Goal: Task Accomplishment & Management: Complete application form

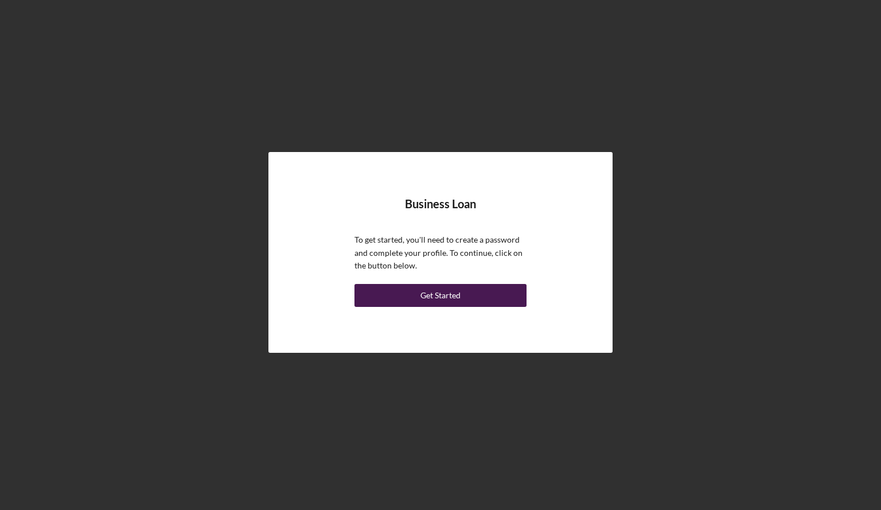
click at [444, 291] on div "Get Started" at bounding box center [440, 295] width 40 height 23
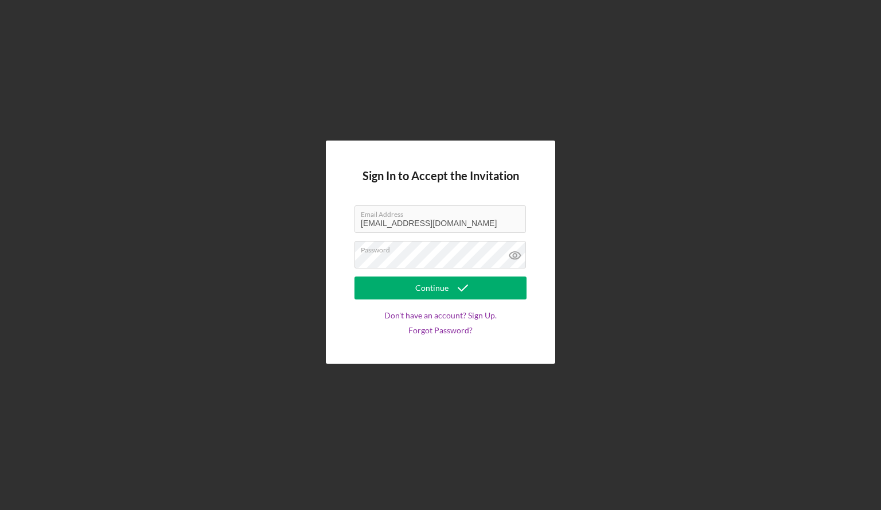
click at [444, 291] on div "Continue" at bounding box center [431, 287] width 33 height 23
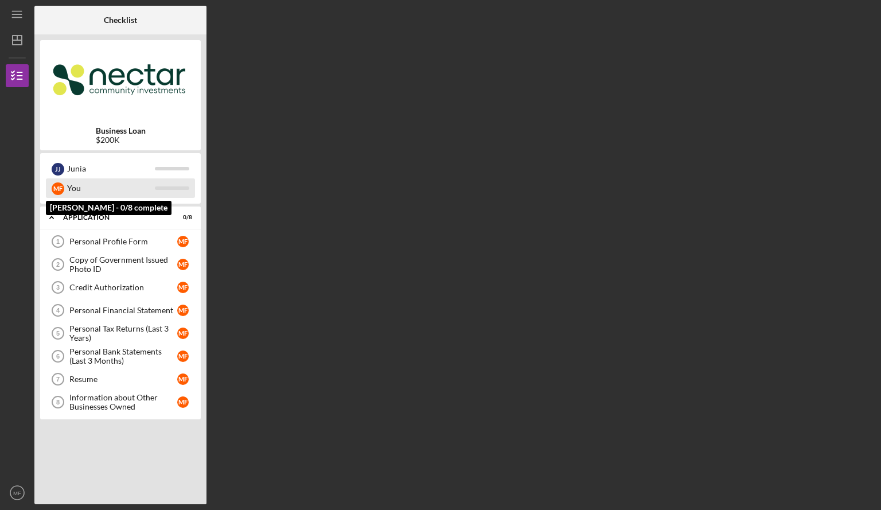
click at [76, 187] on div "You" at bounding box center [111, 187] width 88 height 19
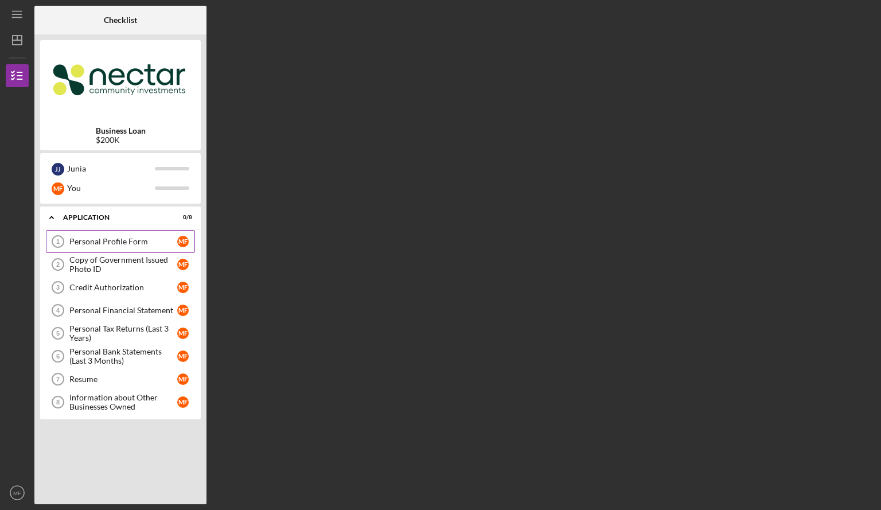
click at [144, 238] on div "Personal Profile Form" at bounding box center [123, 241] width 108 height 9
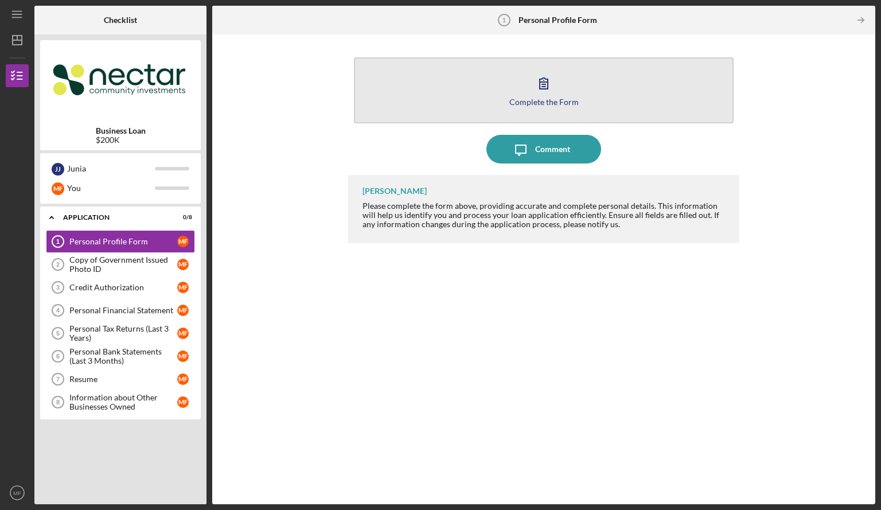
click at [539, 99] on div "Complete the Form" at bounding box center [543, 101] width 69 height 9
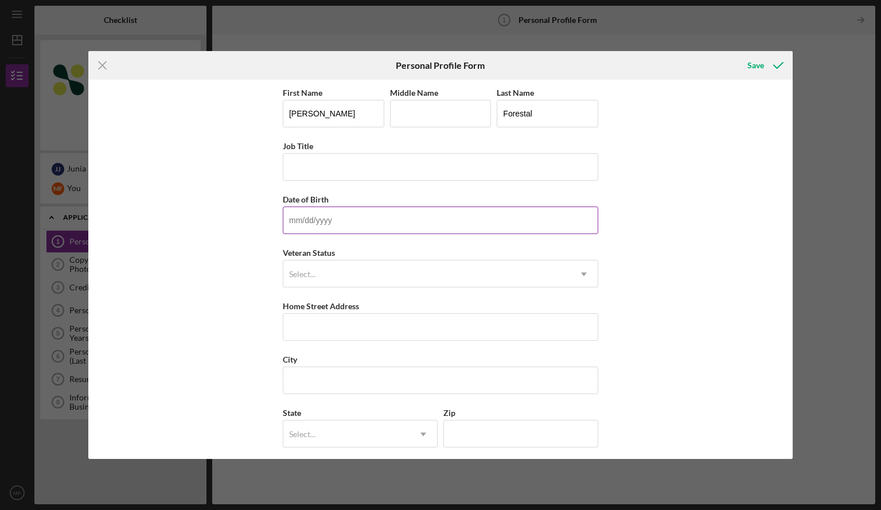
click at [412, 214] on input "Date of Birth" at bounding box center [440, 220] width 315 height 28
type input "01/15/1981"
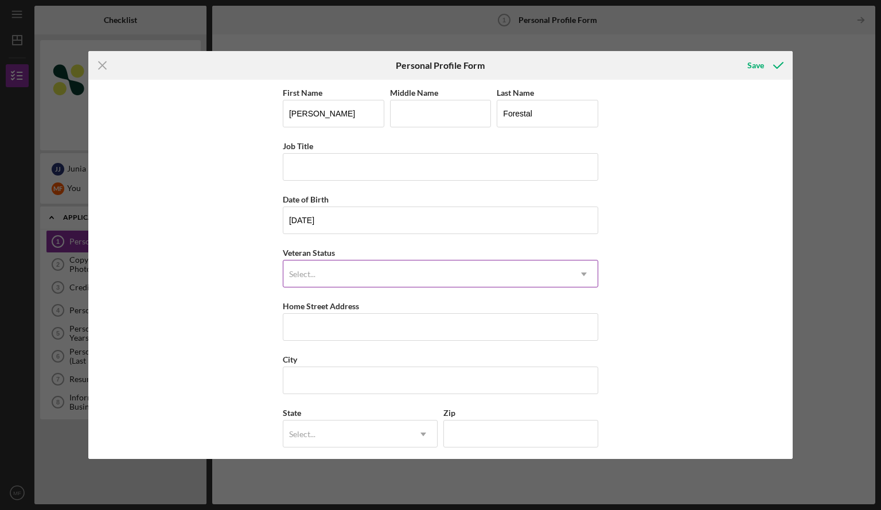
click at [580, 275] on icon "Icon/Dropdown Arrow" at bounding box center [584, 274] width 28 height 28
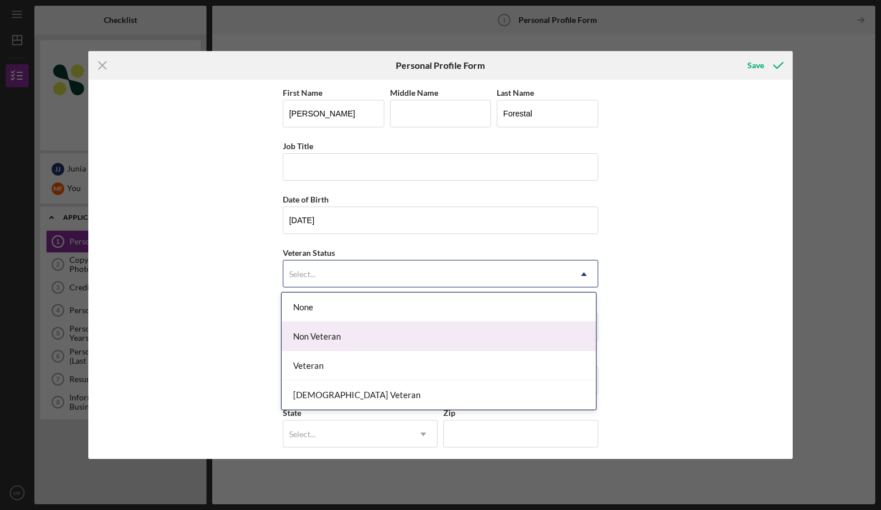
click at [312, 335] on div "Non Veteran" at bounding box center [439, 336] width 314 height 29
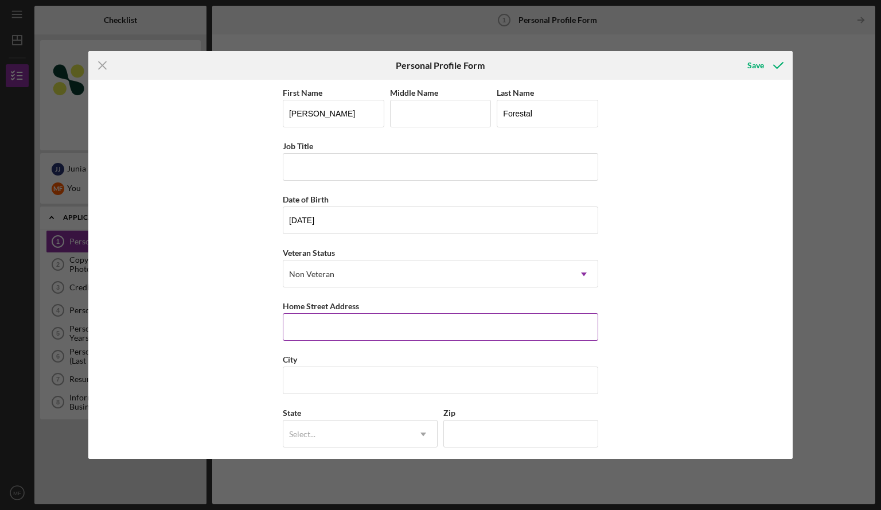
click at [354, 321] on input "Home Street Address" at bounding box center [440, 327] width 315 height 28
type input "15 TOPLIFF ST"
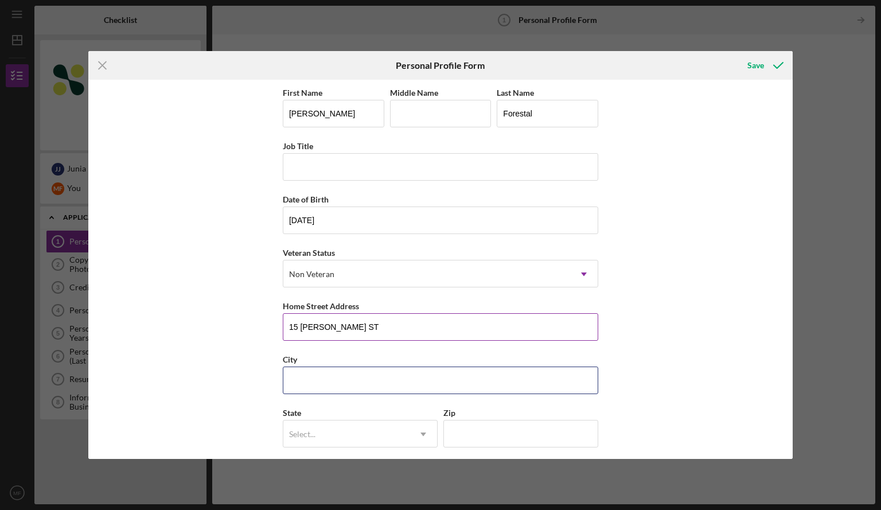
type input "BILLERICA"
type input "MA"
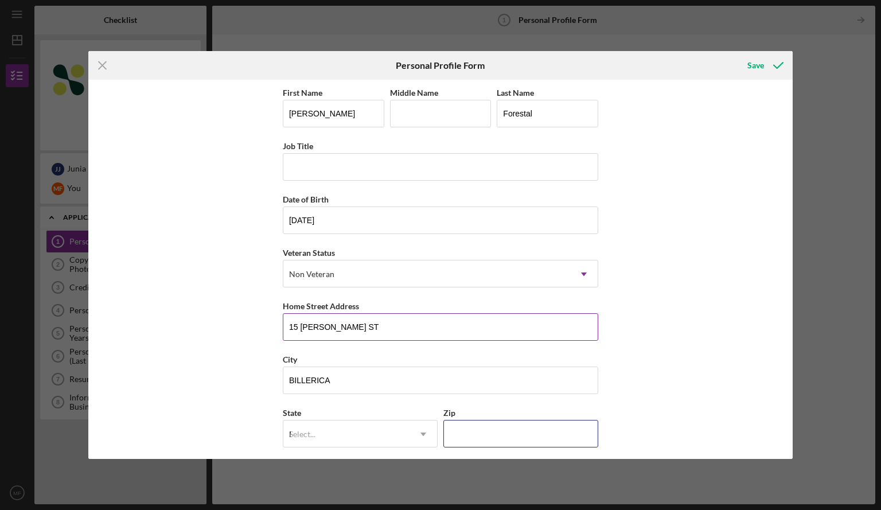
type input "01821"
type input "United States"
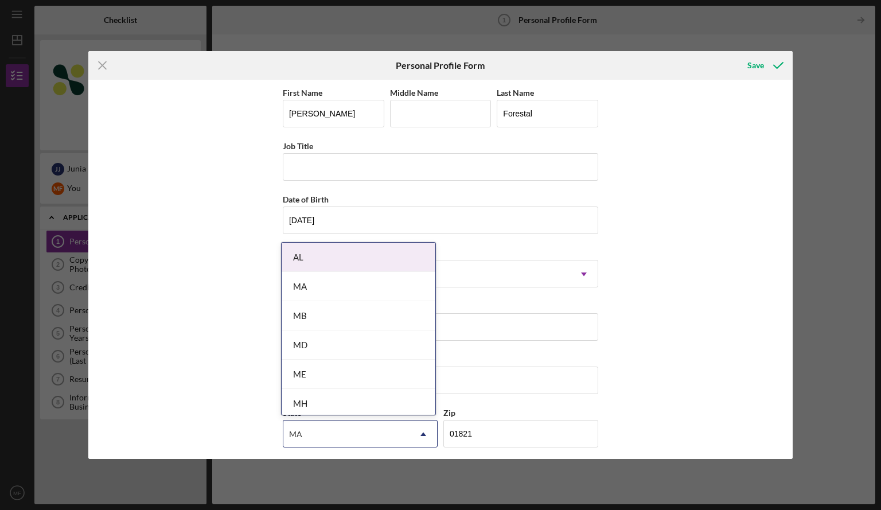
click at [301, 283] on div "MA" at bounding box center [359, 286] width 154 height 29
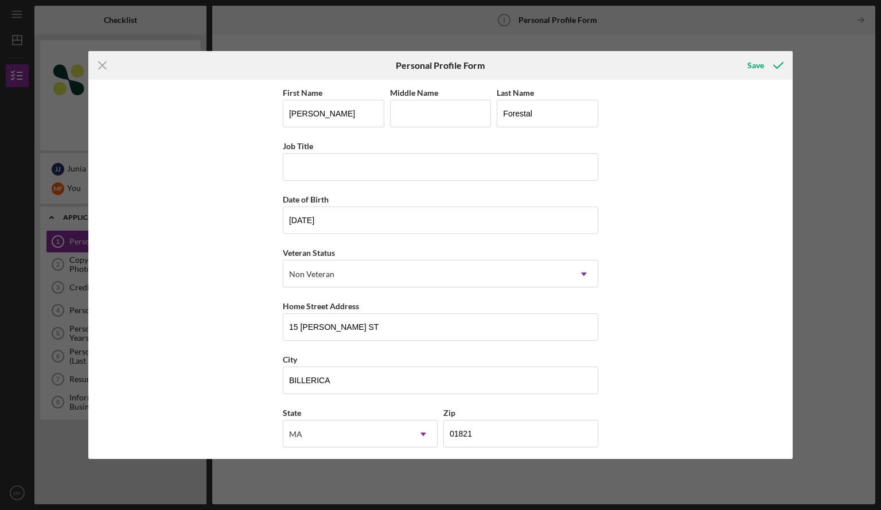
click at [788, 451] on div "First Name Michelle Middle Name Last Name Forestal Job Title Date of Birth 01/1…" at bounding box center [440, 269] width 705 height 379
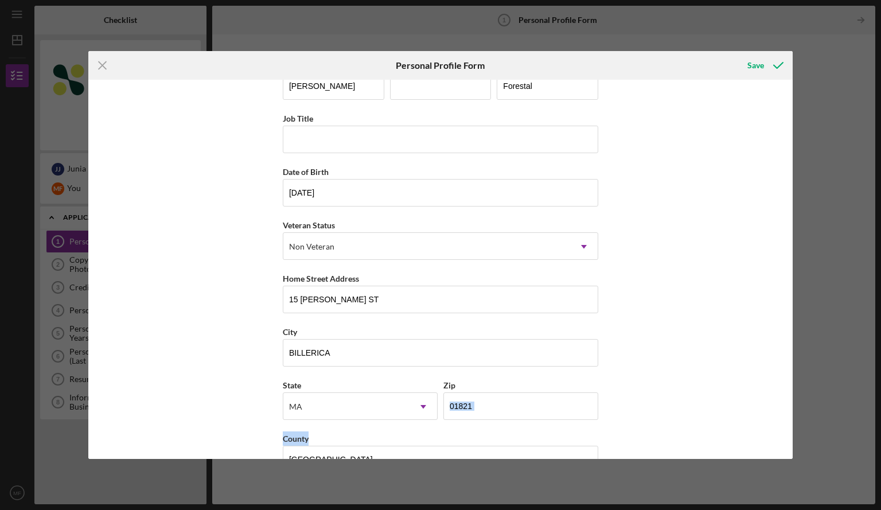
click at [788, 451] on div "First Name Michelle Middle Name Last Name Forestal Job Title Date of Birth 01/1…" at bounding box center [440, 269] width 705 height 379
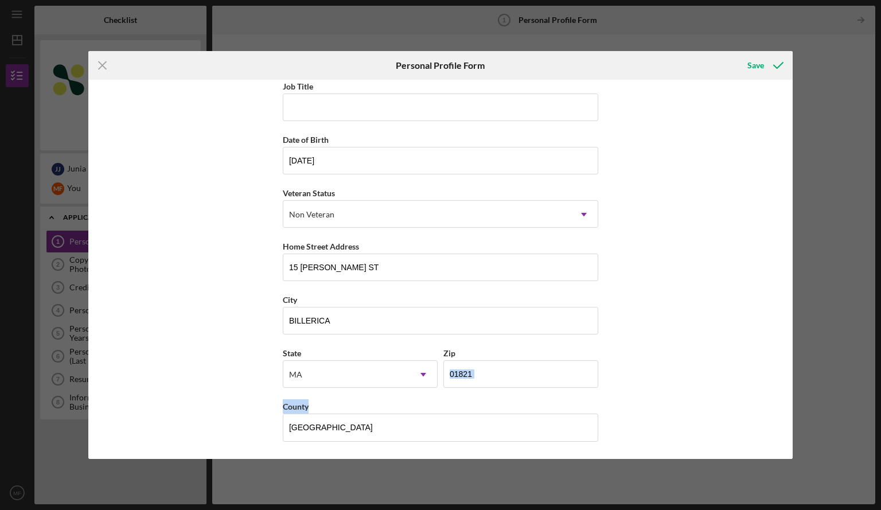
click at [788, 451] on div "First Name Michelle Middle Name Last Name Forestal Job Title Date of Birth 01/1…" at bounding box center [440, 269] width 705 height 379
click at [787, 451] on div "First Name Michelle Middle Name Last Name Forestal Job Title Date of Birth 01/1…" at bounding box center [440, 269] width 705 height 379
click at [754, 68] on div "Save" at bounding box center [755, 65] width 17 height 23
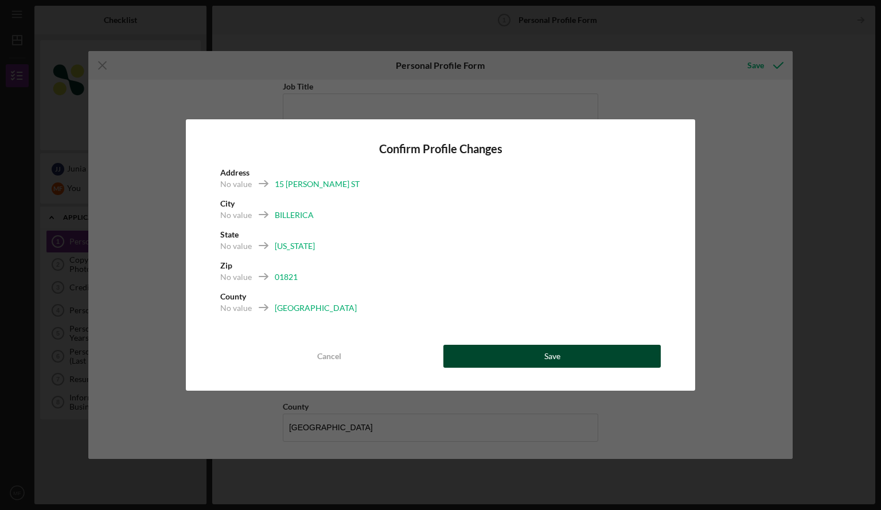
click at [534, 351] on button "Save" at bounding box center [551, 356] width 217 height 23
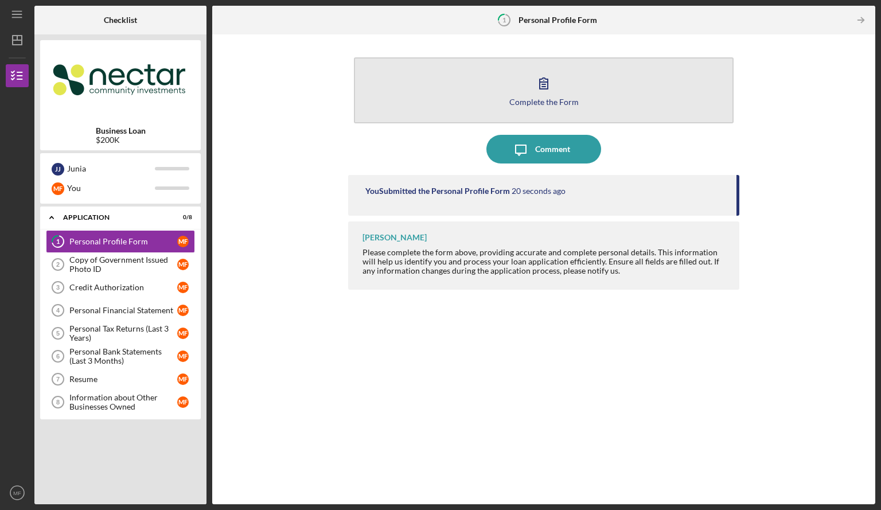
click at [541, 101] on div "Complete the Form" at bounding box center [543, 101] width 69 height 9
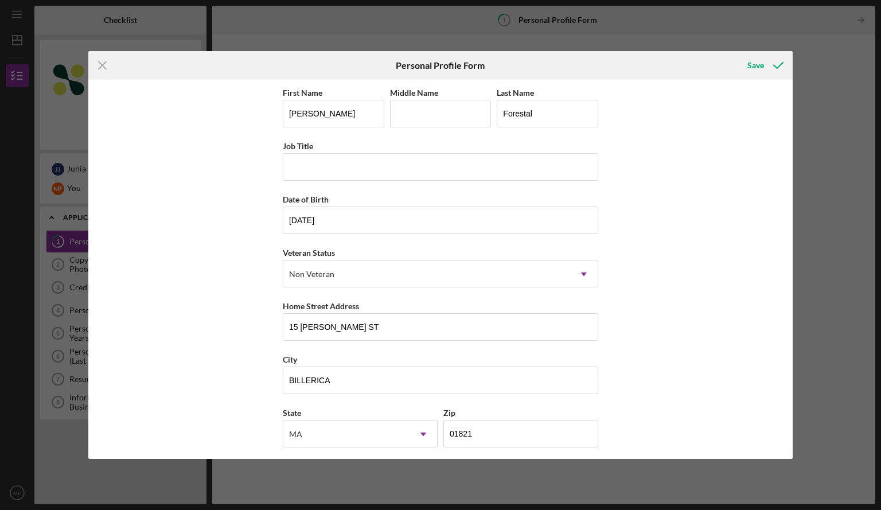
click at [788, 453] on div "First Name Michelle Middle Name Last Name Forestal Job Title Date of Birth 01/1…" at bounding box center [440, 269] width 705 height 379
click at [414, 170] on input "Job Title" at bounding box center [440, 167] width 315 height 28
type input "n"
type input "NURSING"
click at [757, 67] on div "Save" at bounding box center [755, 65] width 17 height 23
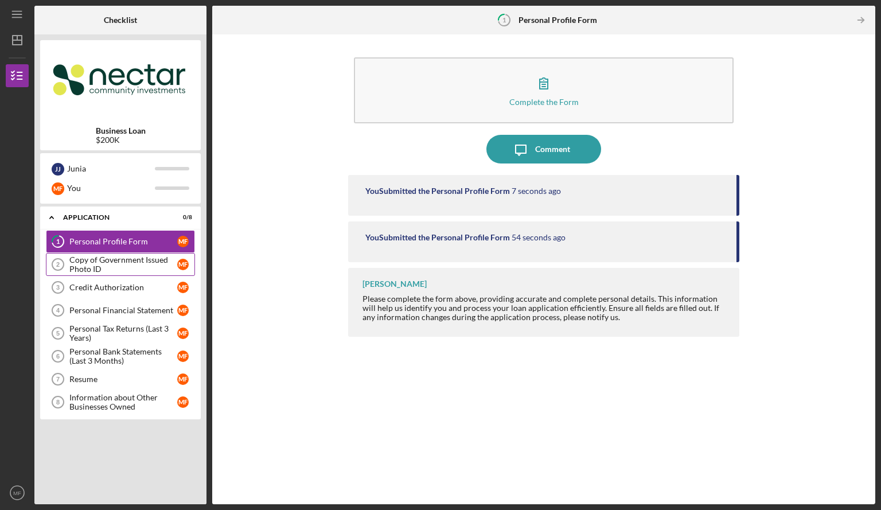
click at [101, 263] on div "Copy of Government Issued Photo ID" at bounding box center [123, 264] width 108 height 18
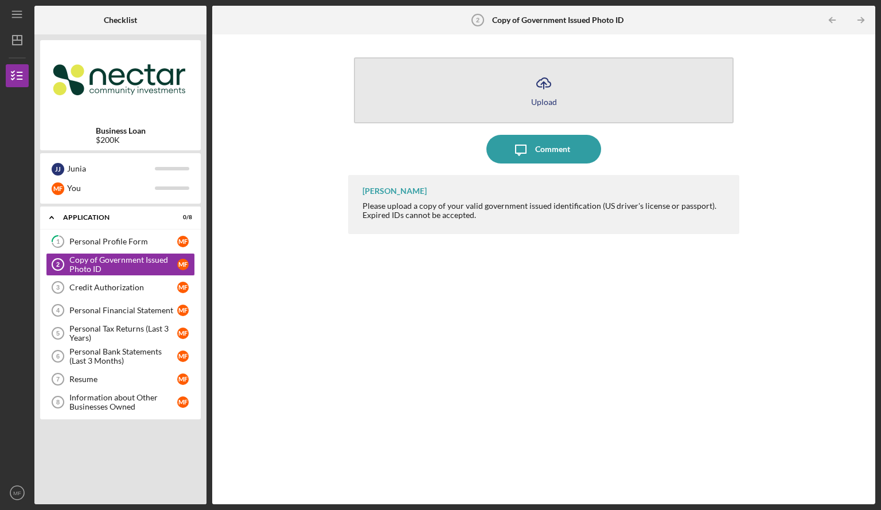
click at [546, 97] on div "Upload" at bounding box center [544, 101] width 26 height 9
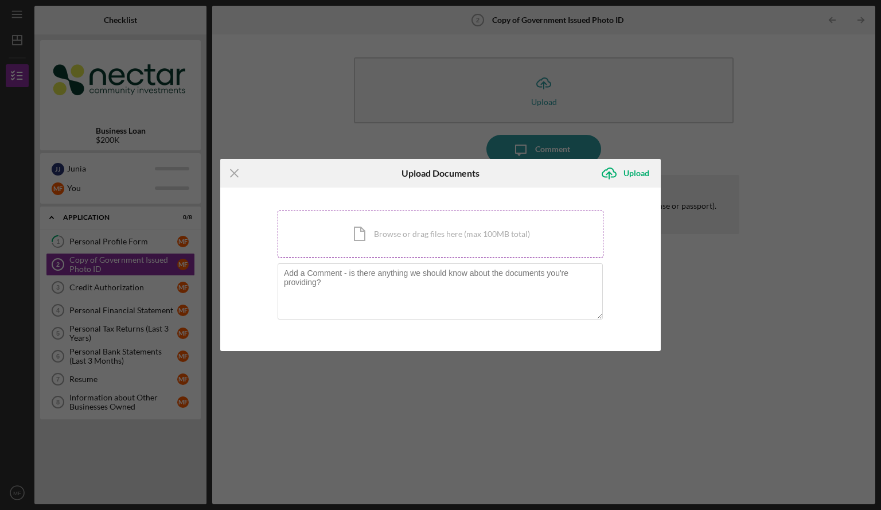
click at [389, 236] on div "Icon/Document Browse or drag files here (max 100MB total) Tap to choose files o…" at bounding box center [441, 233] width 326 height 47
click at [424, 235] on div "Icon/Document Browse or drag files here (max 100MB total) Tap to choose files o…" at bounding box center [441, 233] width 326 height 47
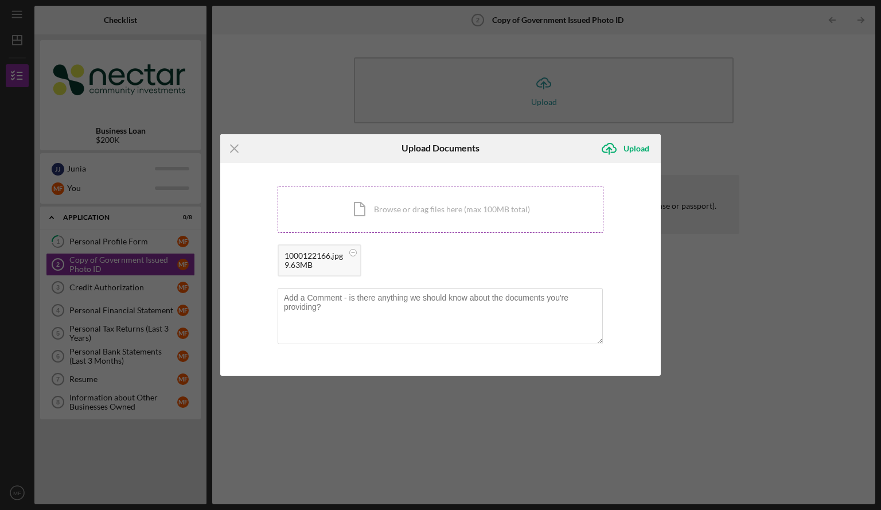
click at [475, 212] on div "Icon/Document Browse or drag files here (max 100MB total) Tap to choose files o…" at bounding box center [441, 209] width 326 height 47
click at [627, 149] on div "Upload" at bounding box center [636, 148] width 26 height 23
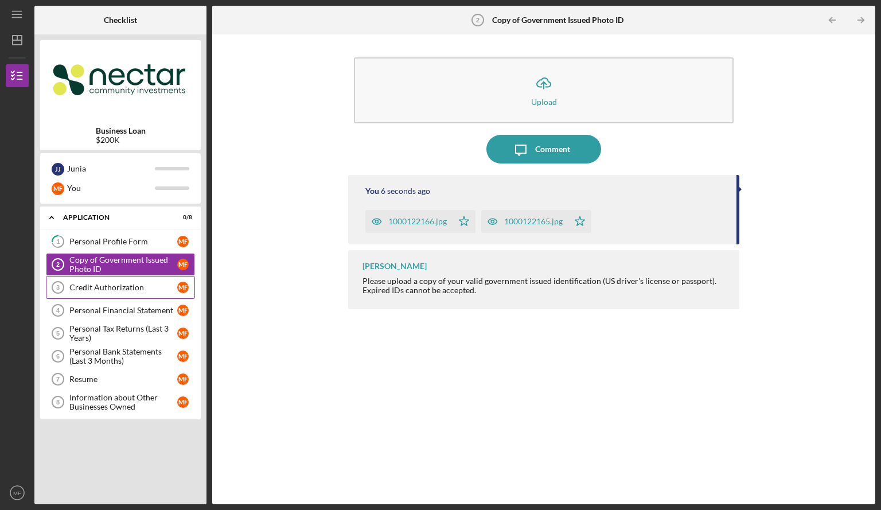
click at [122, 283] on div "Credit Authorization" at bounding box center [123, 287] width 108 height 9
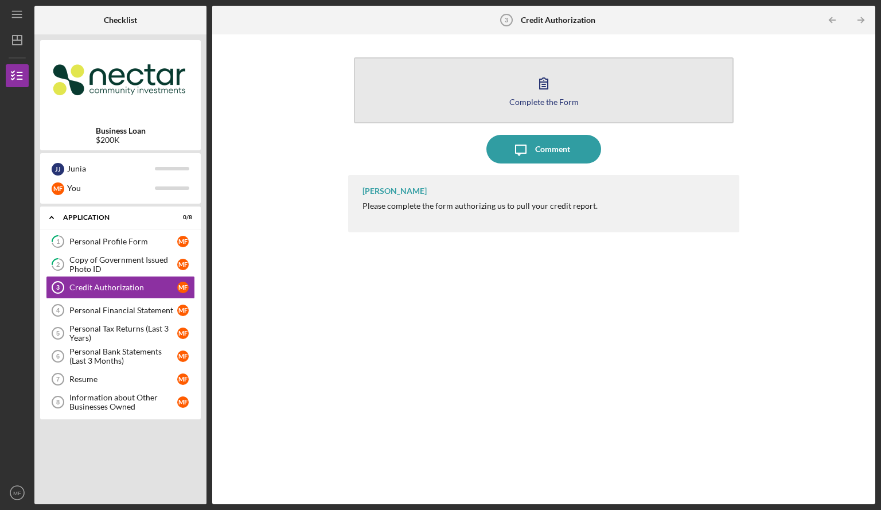
click at [532, 106] on div "Complete the Form" at bounding box center [543, 101] width 69 height 9
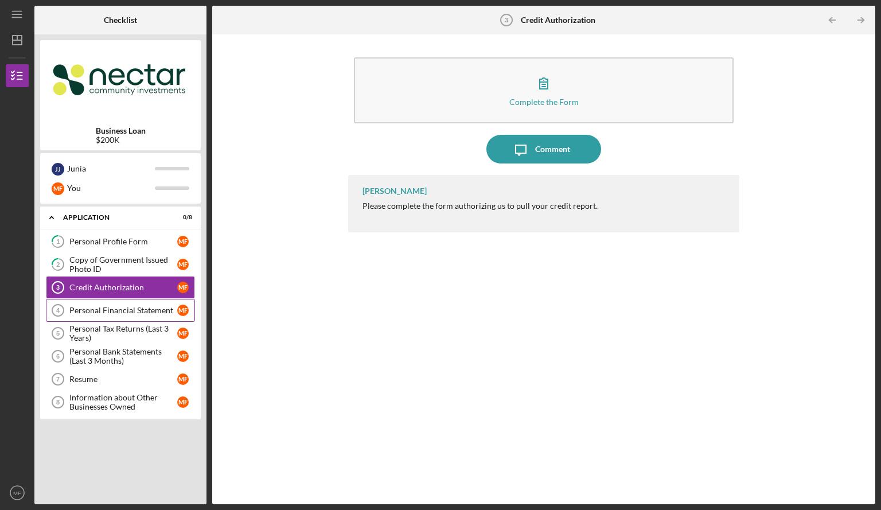
click at [134, 310] on div "Personal Financial Statement" at bounding box center [123, 310] width 108 height 9
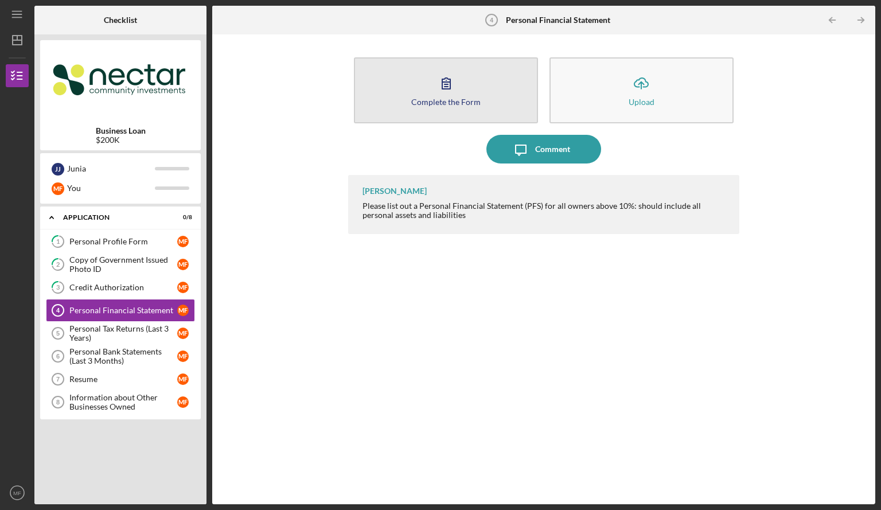
click at [447, 97] on div "Complete the Form" at bounding box center [445, 101] width 69 height 9
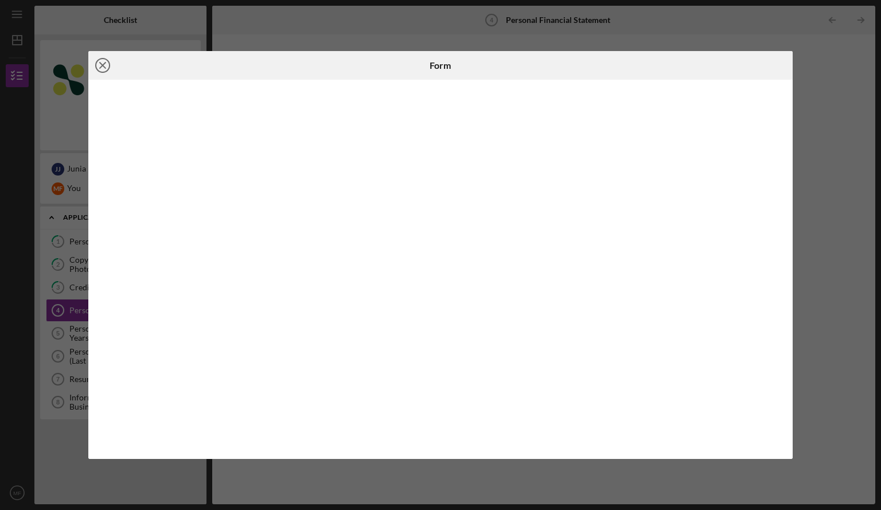
click at [98, 63] on icon "Icon/Close" at bounding box center [102, 65] width 29 height 29
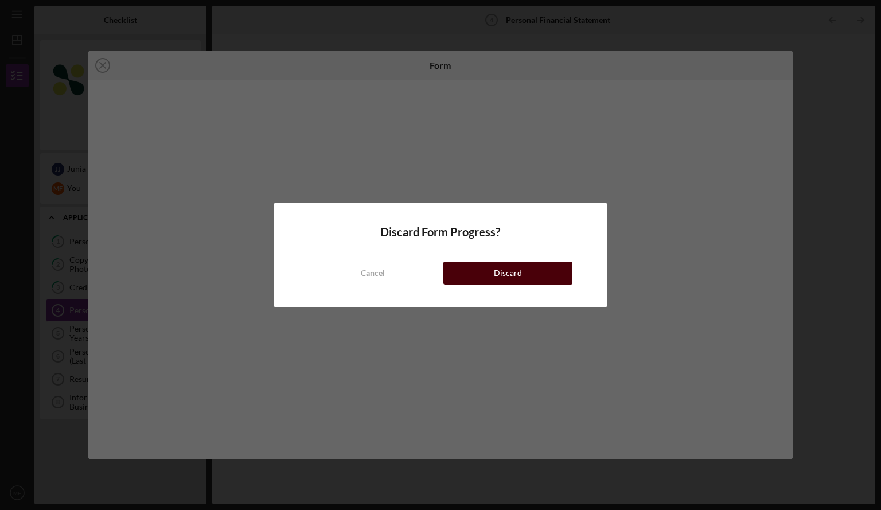
click at [509, 271] on div "Discard" at bounding box center [508, 272] width 28 height 23
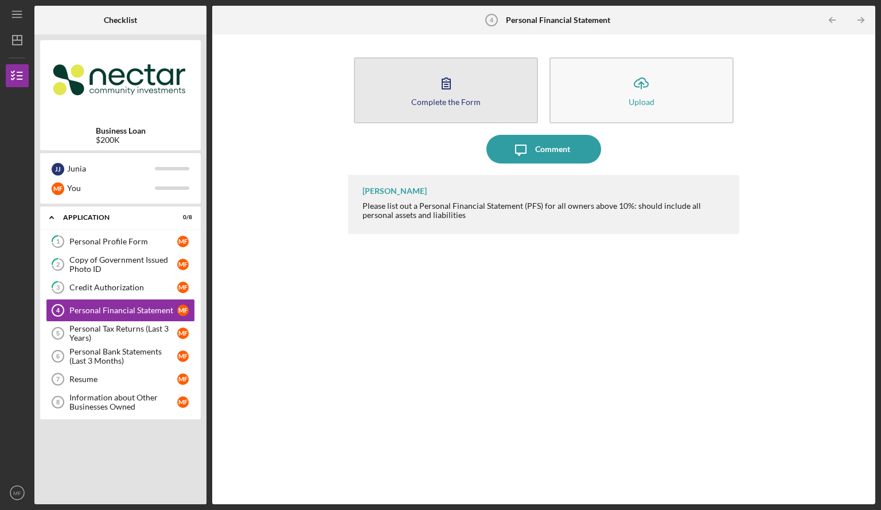
click at [434, 99] on div "Complete the Form" at bounding box center [445, 101] width 69 height 9
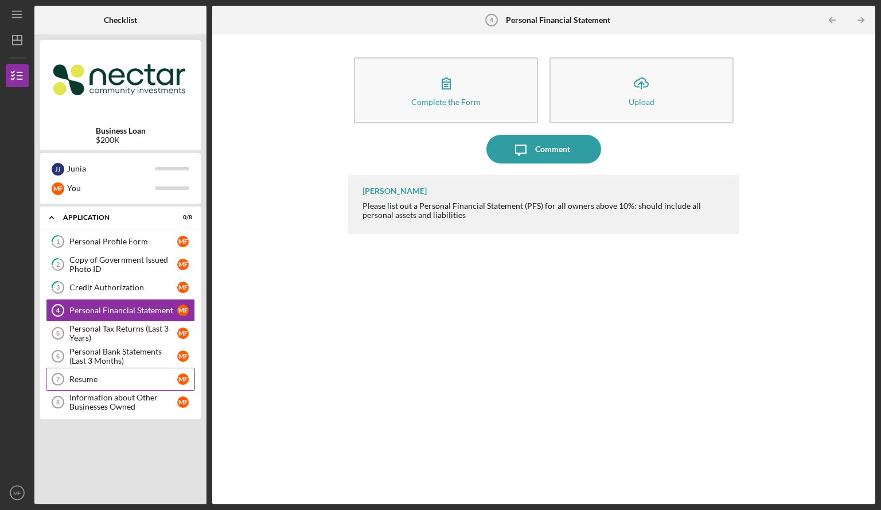
click at [85, 382] on div "Resume" at bounding box center [123, 378] width 108 height 9
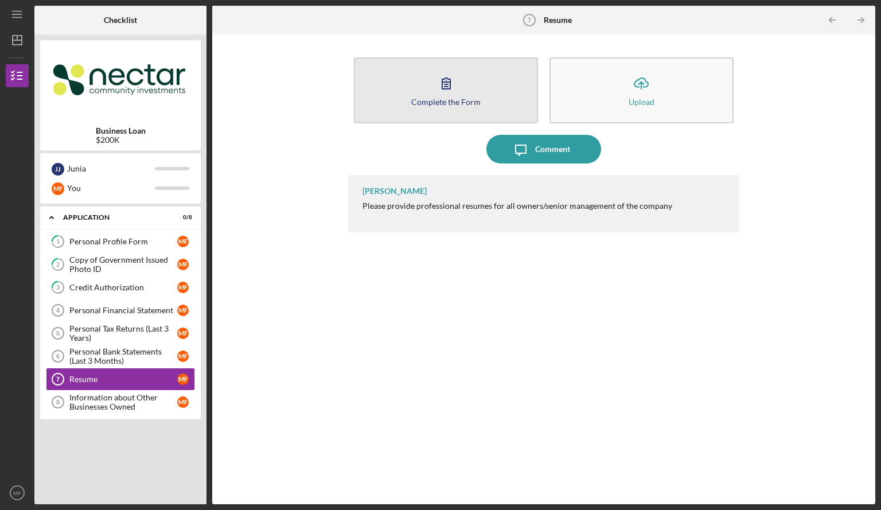
click at [458, 99] on div "Complete the Form" at bounding box center [445, 101] width 69 height 9
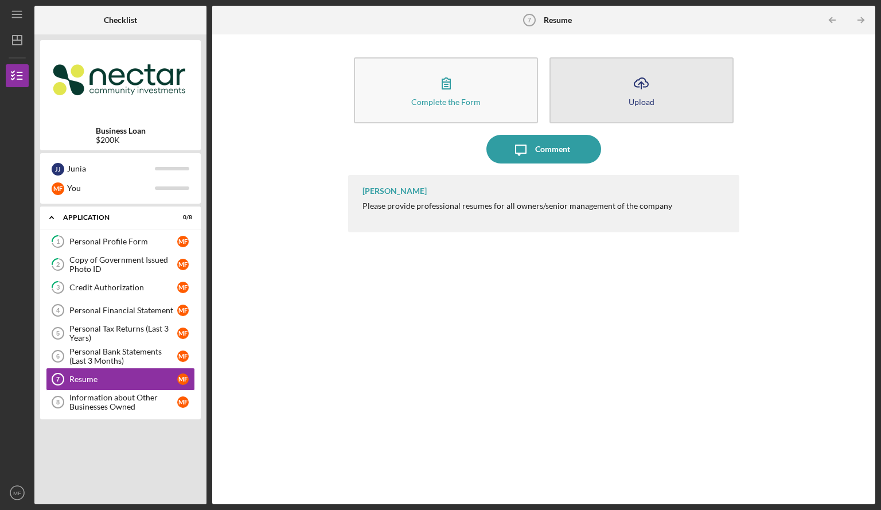
click at [639, 88] on icon "Icon/Upload" at bounding box center [641, 83] width 29 height 29
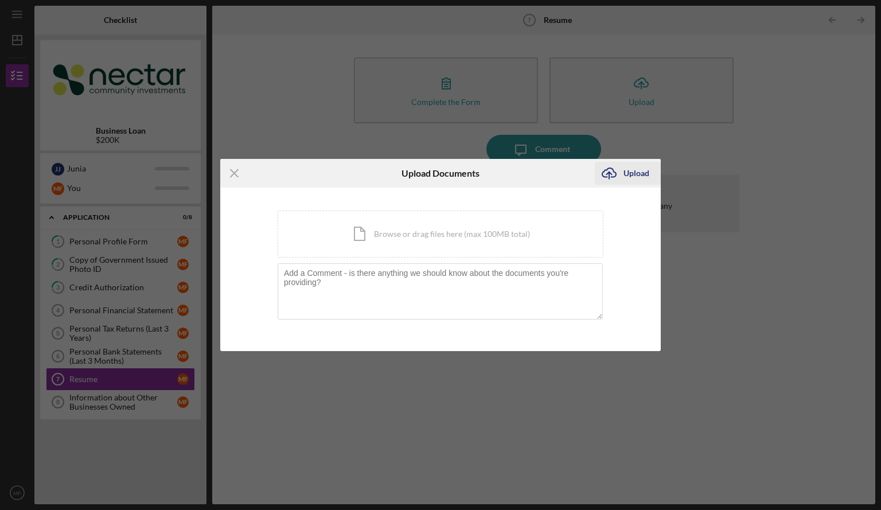
click at [628, 167] on div "Upload" at bounding box center [636, 173] width 26 height 23
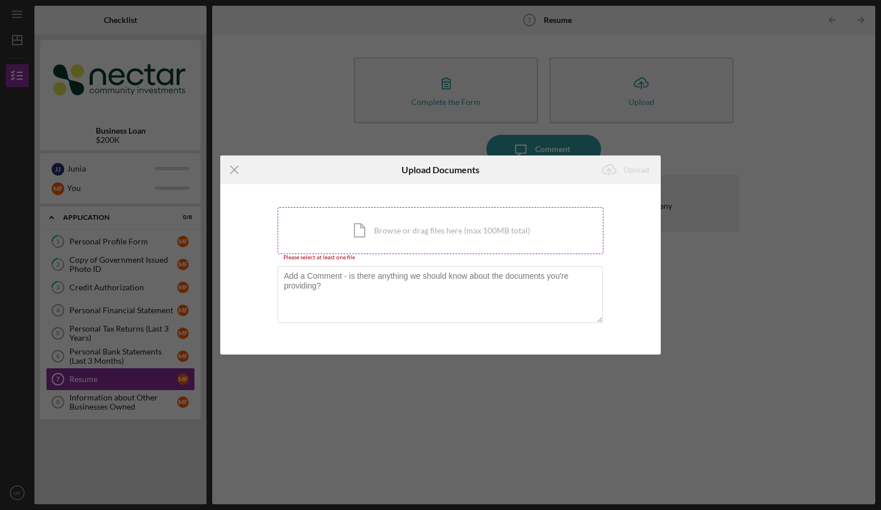
click at [364, 237] on div "Icon/Document Browse or drag files here (max 100MB total) Tap to choose files o…" at bounding box center [441, 230] width 326 height 47
click at [413, 236] on div "Icon/Document Browse or drag files here (max 100MB total) Tap to choose files o…" at bounding box center [441, 230] width 326 height 47
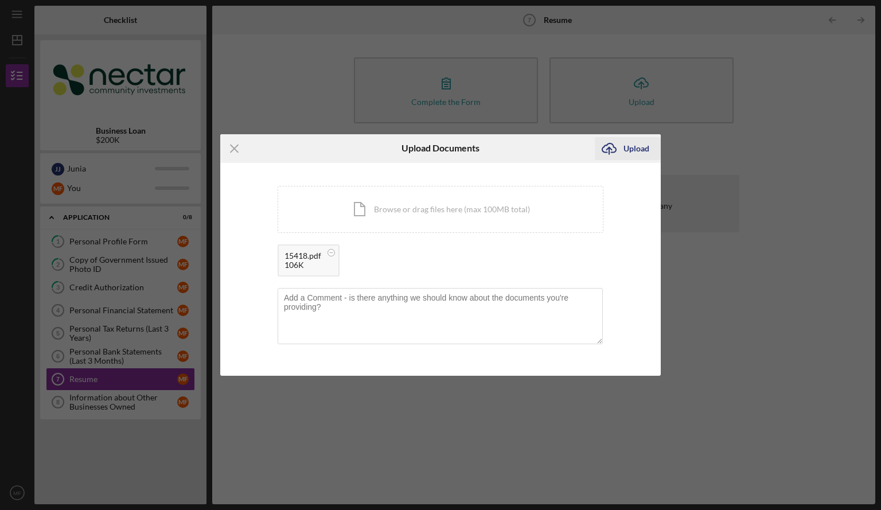
click at [638, 145] on div "Upload" at bounding box center [636, 148] width 26 height 23
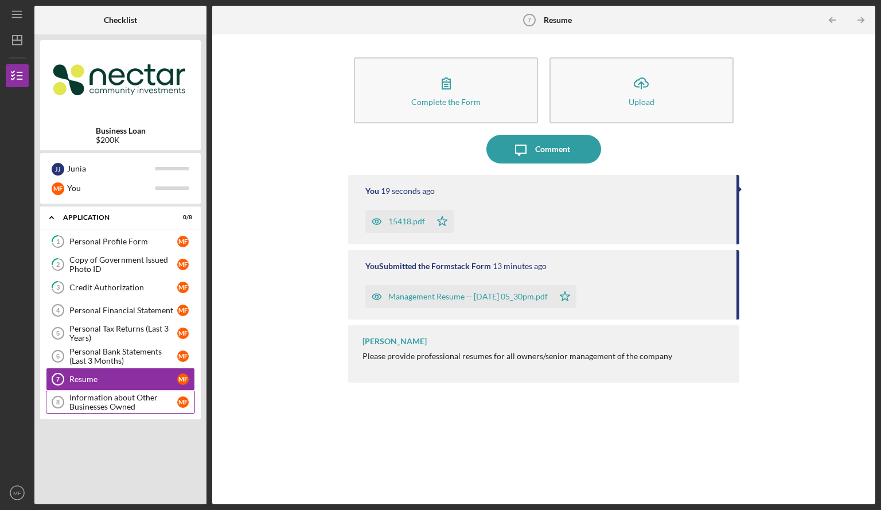
click at [105, 402] on div "Information about Other Businesses Owned" at bounding box center [123, 402] width 108 height 18
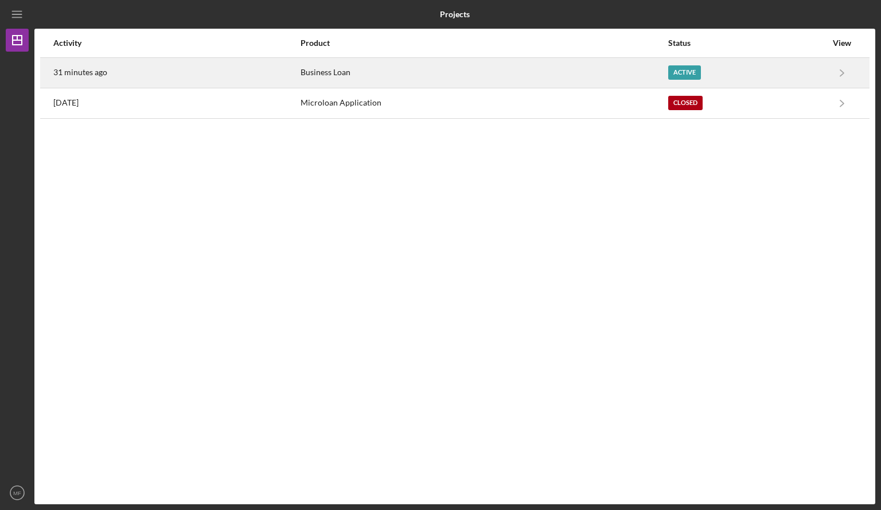
click at [317, 71] on div "Business Loan" at bounding box center [483, 72] width 366 height 29
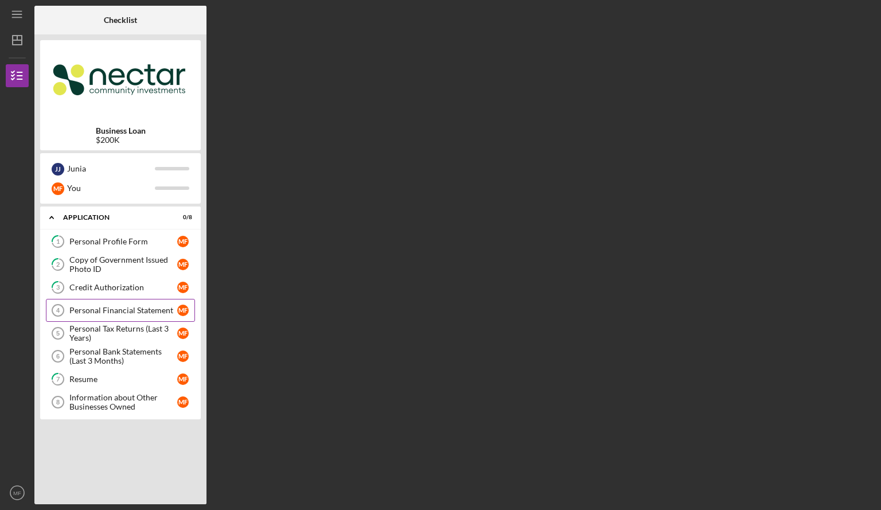
click at [116, 303] on link "Personal Financial Statement 4 Personal Financial Statement M F" at bounding box center [120, 310] width 149 height 23
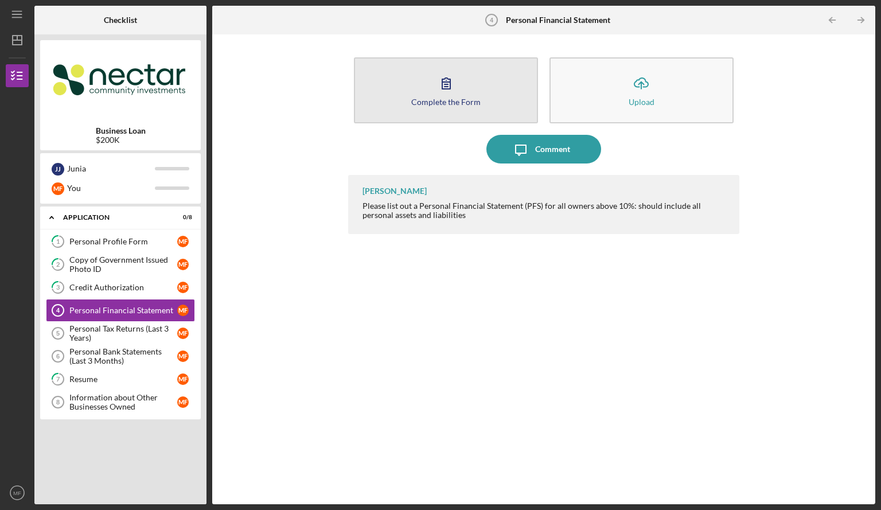
click at [452, 89] on icon "button" at bounding box center [446, 83] width 29 height 29
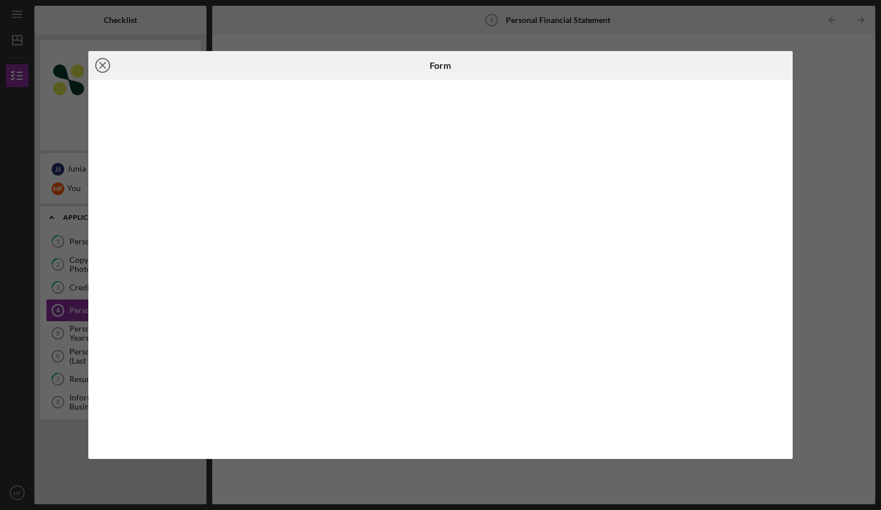
click at [104, 67] on line at bounding box center [103, 65] width 6 height 6
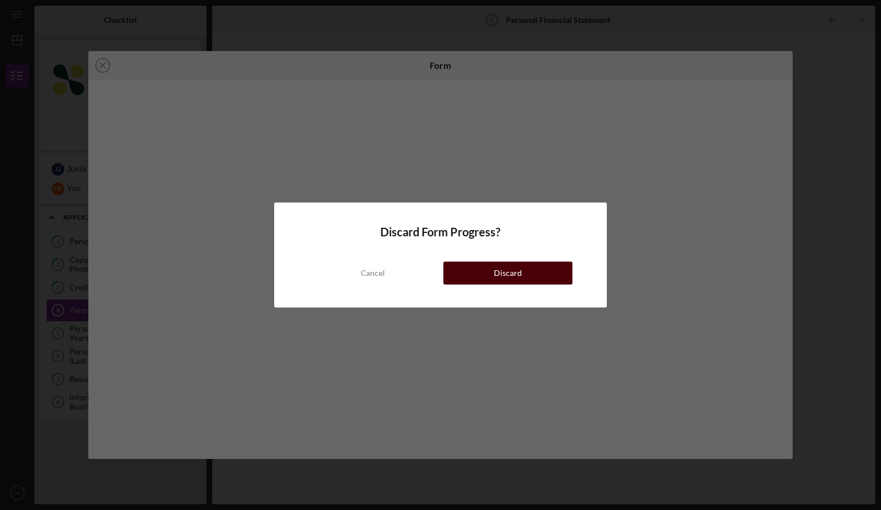
click at [491, 270] on button "Discard" at bounding box center [507, 272] width 129 height 23
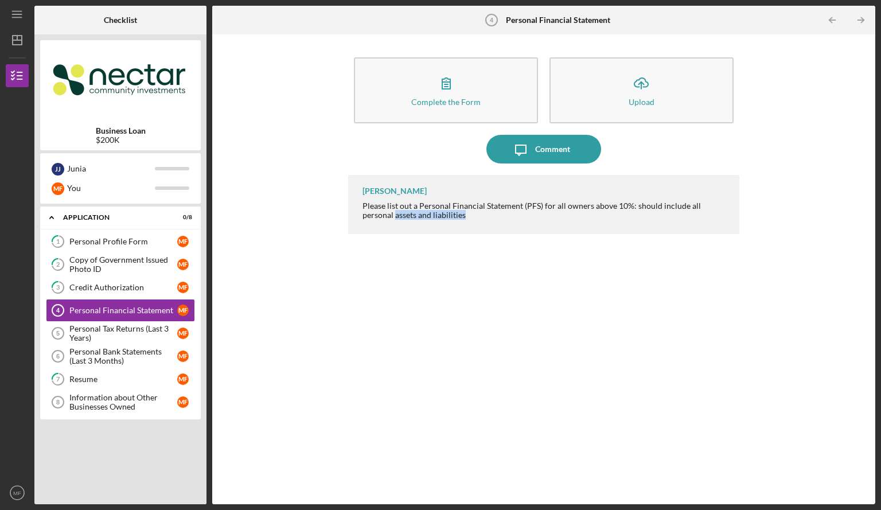
drag, startPoint x: 292, startPoint y: 384, endPoint x: 714, endPoint y: 217, distance: 453.8
click at [714, 217] on div "Complete the Form Form Icon/Upload Upload Icon/Message Comment [PERSON_NAME] Pl…" at bounding box center [543, 269] width 651 height 458
